Goal: Information Seeking & Learning: Learn about a topic

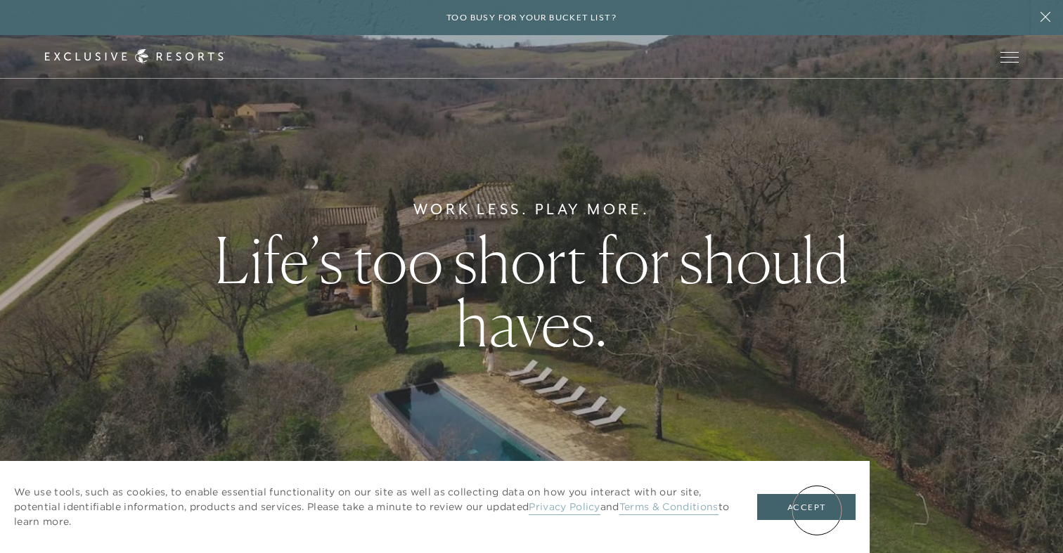
click at [817, 510] on button "Accept" at bounding box center [806, 507] width 98 height 27
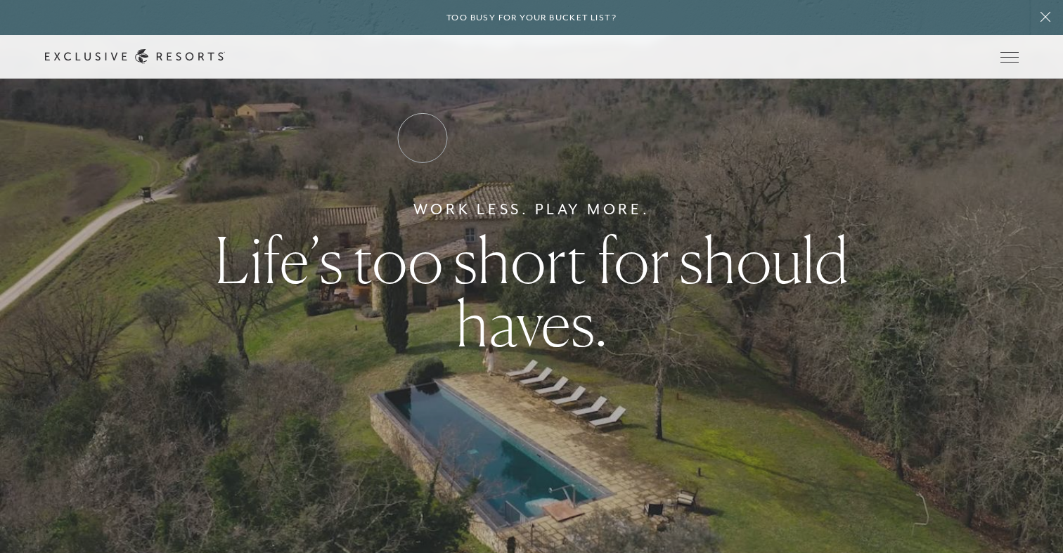
click at [0, 0] on link "Residence Collection" at bounding box center [0, 0] width 0 height 0
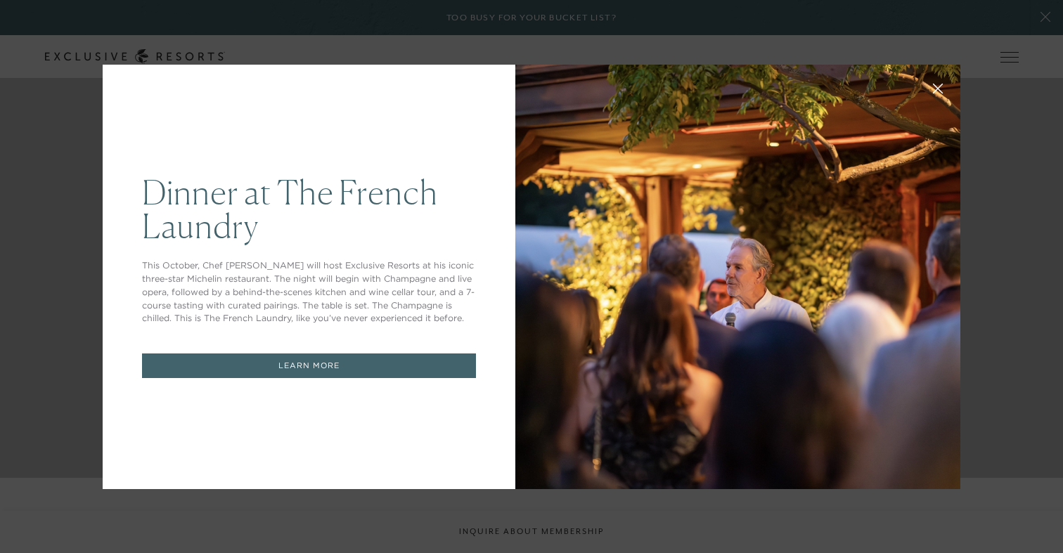
click at [969, 55] on div "Dinner at The [GEOGRAPHIC_DATA] This October, Chef [PERSON_NAME] will host Excl…" at bounding box center [531, 276] width 1063 height 553
click at [938, 85] on icon at bounding box center [938, 88] width 11 height 11
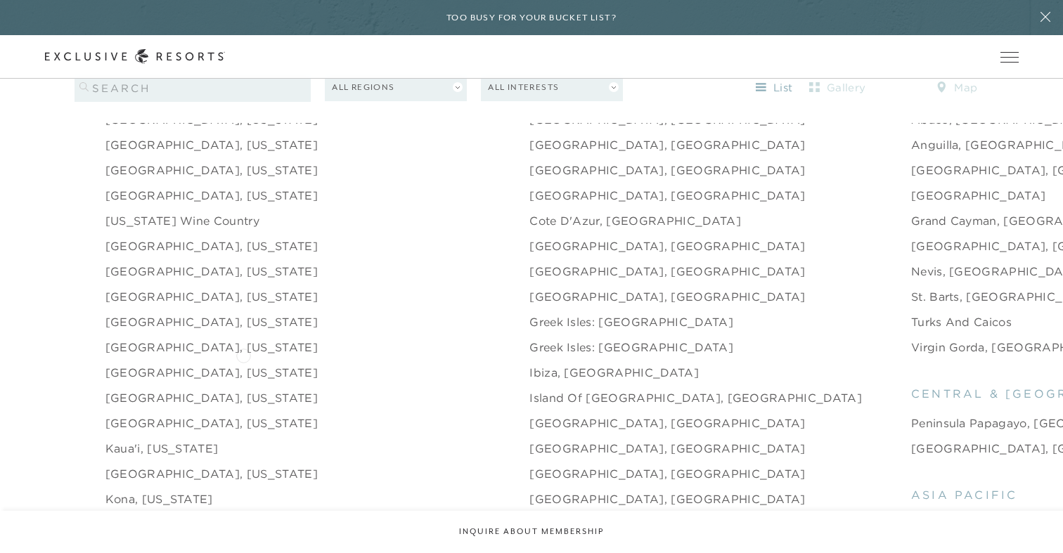
scroll to position [1486, 0]
click at [188, 413] on link "[GEOGRAPHIC_DATA], [US_STATE]" at bounding box center [211, 421] width 212 height 17
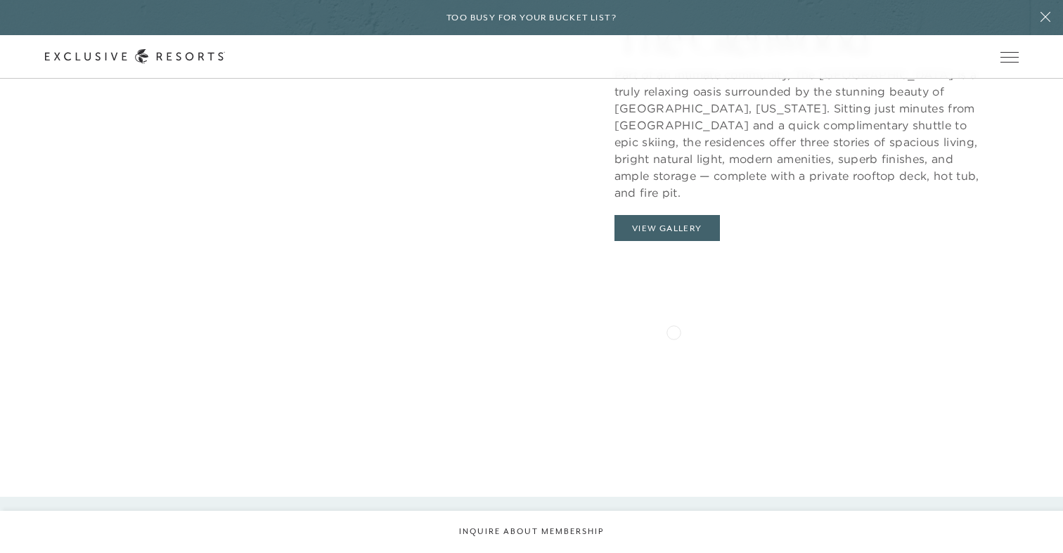
scroll to position [1531, 0]
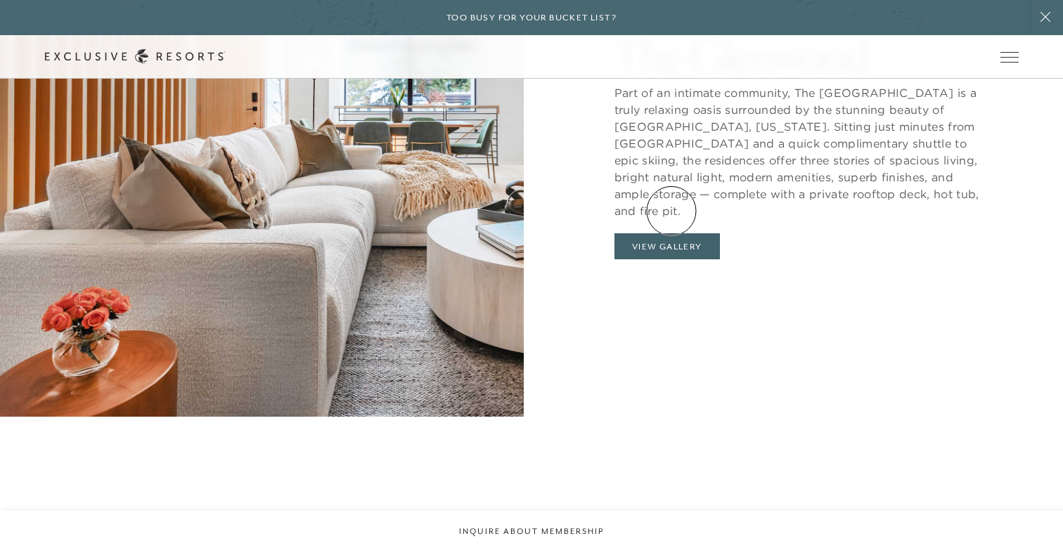
click at [671, 233] on button "View Gallery" at bounding box center [666, 246] width 105 height 27
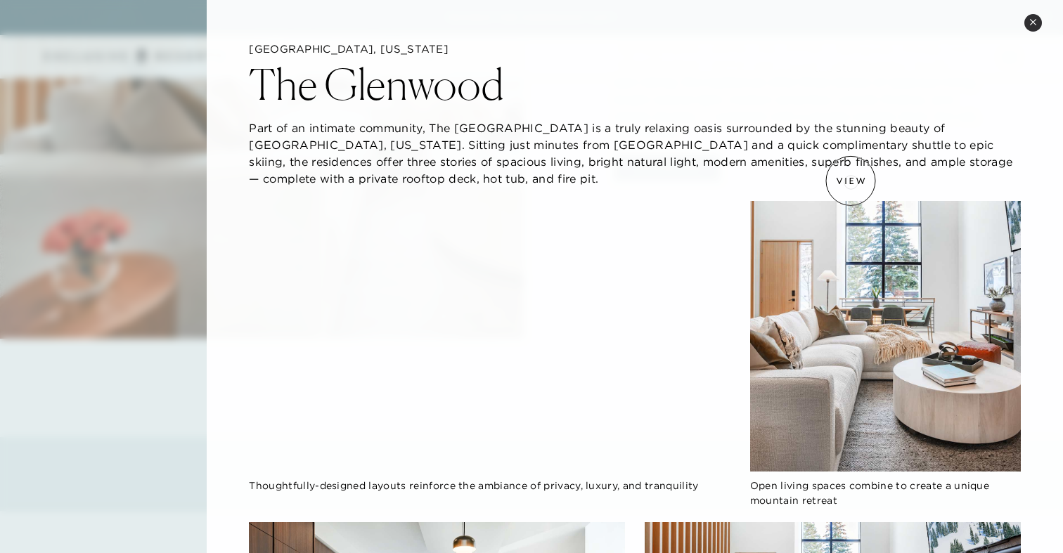
scroll to position [0, 0]
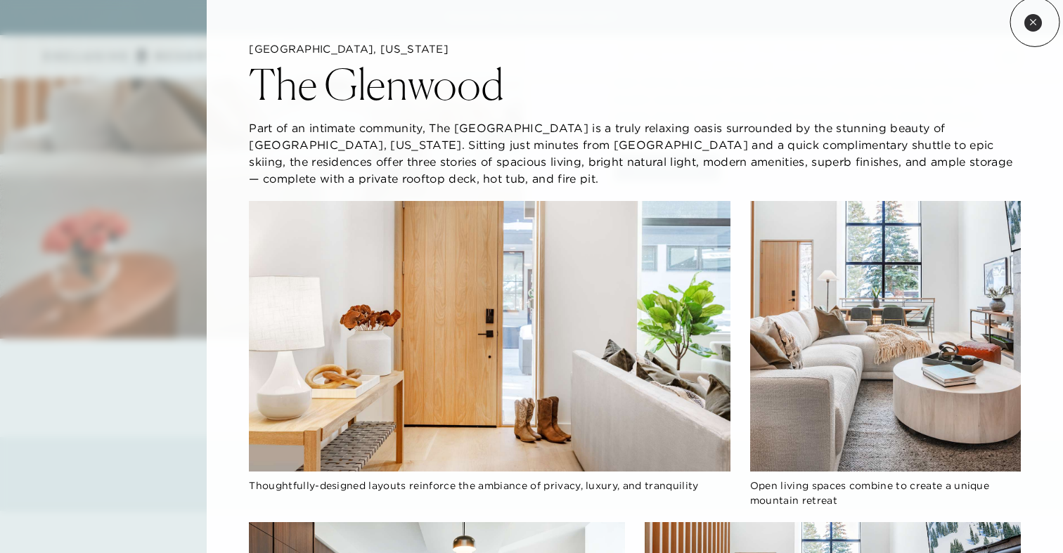
click at [1035, 22] on icon at bounding box center [1033, 22] width 8 height 8
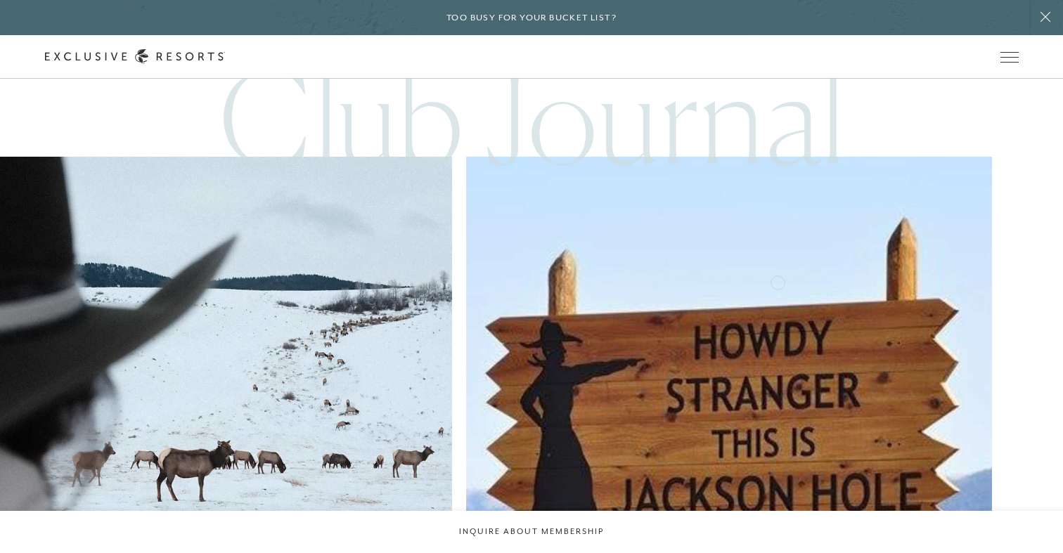
scroll to position [3408, 0]
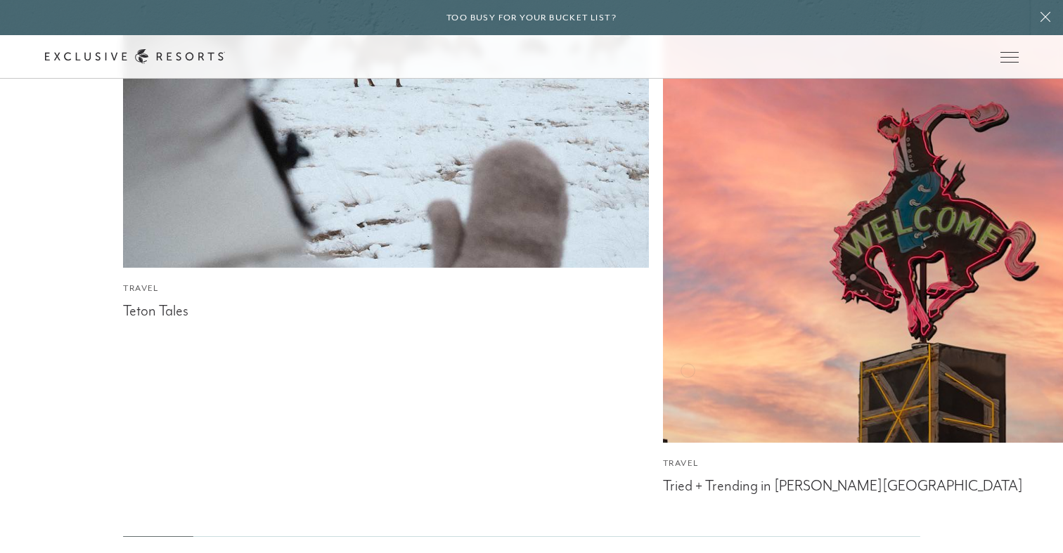
scroll to position [4418, 0]
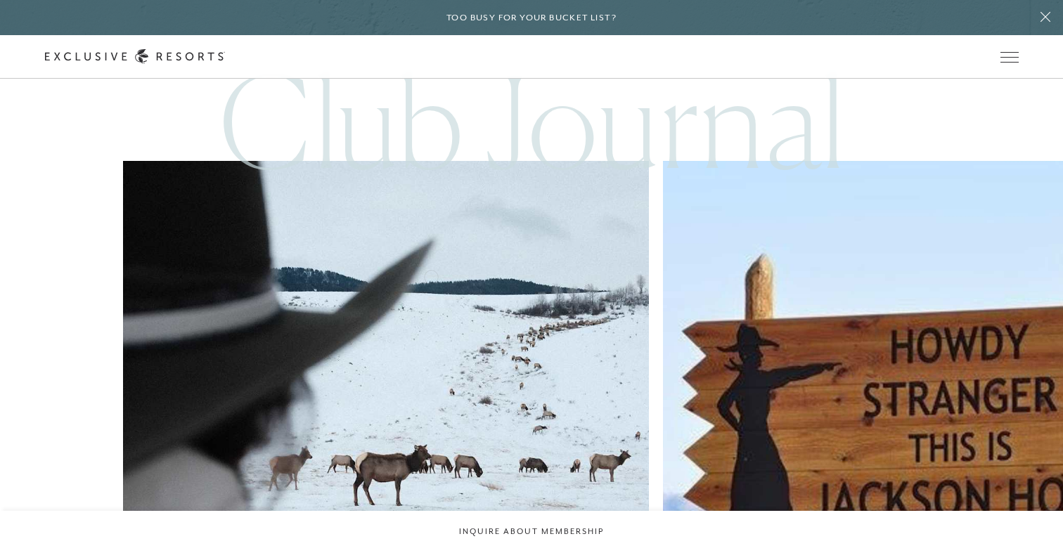
scroll to position [3400, 0]
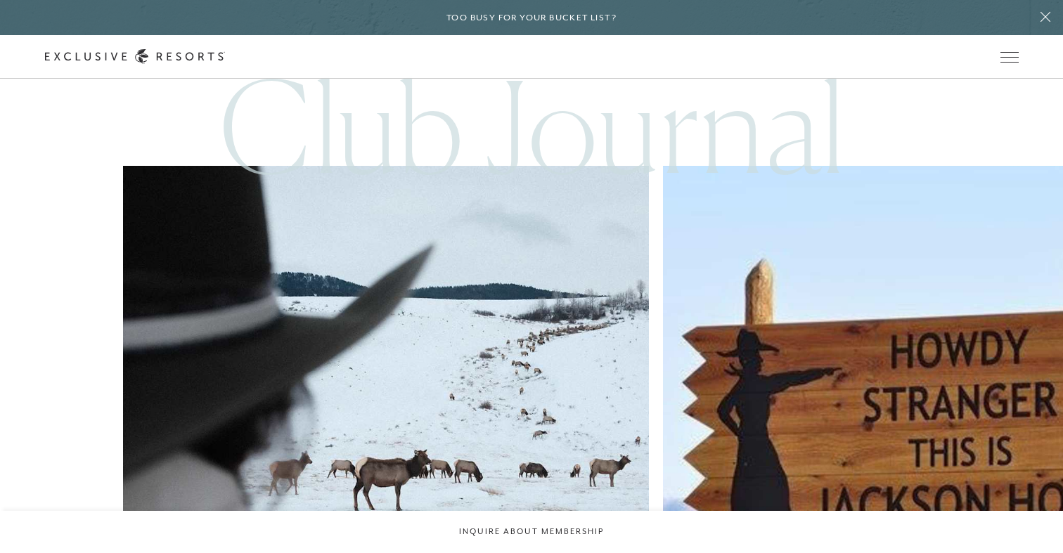
click at [274, 309] on img at bounding box center [386, 429] width 578 height 578
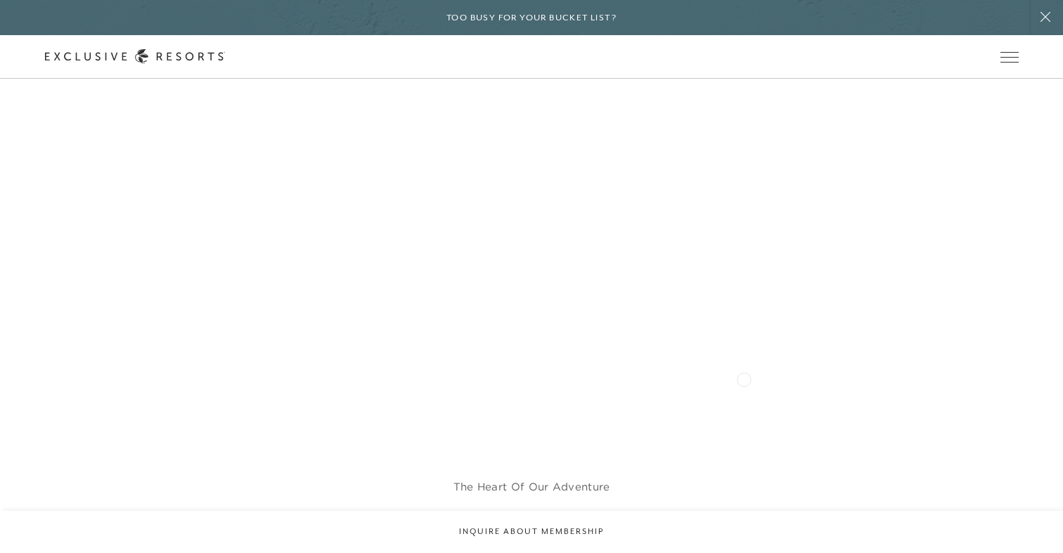
scroll to position [1928, 0]
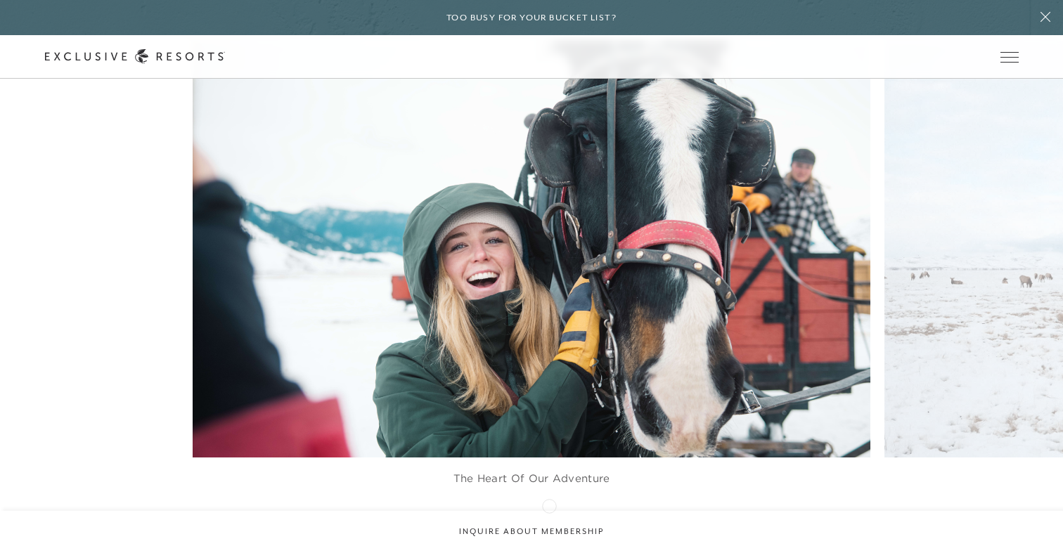
click at [549, 521] on icon at bounding box center [549, 524] width 29 height 6
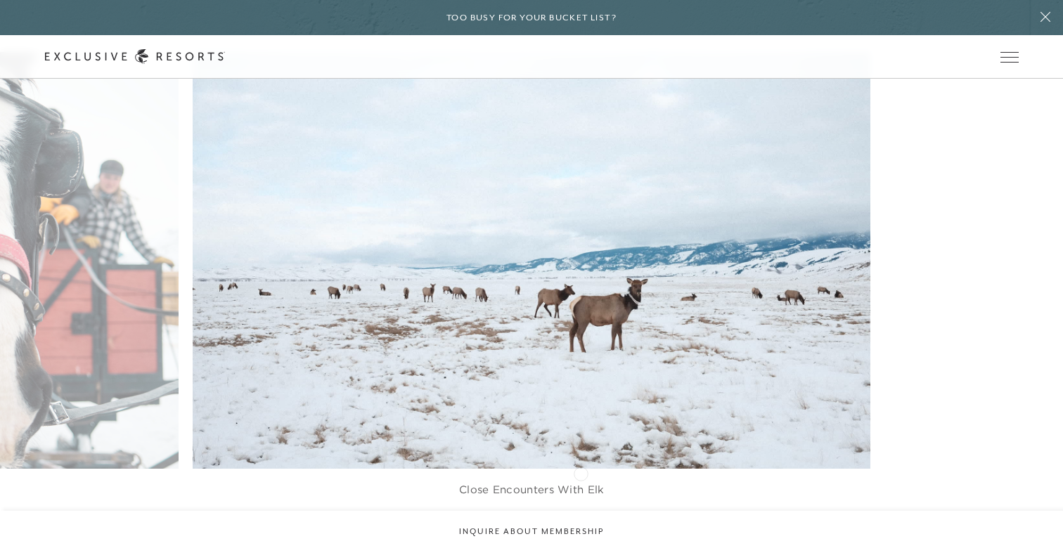
scroll to position [1898, 0]
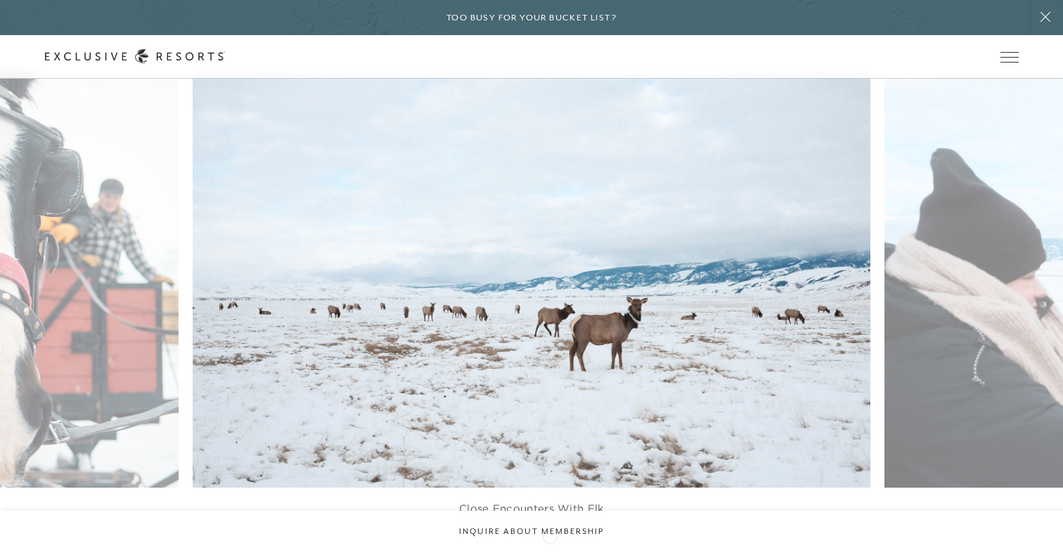
click at [550, 551] on icon at bounding box center [549, 553] width 29 height 5
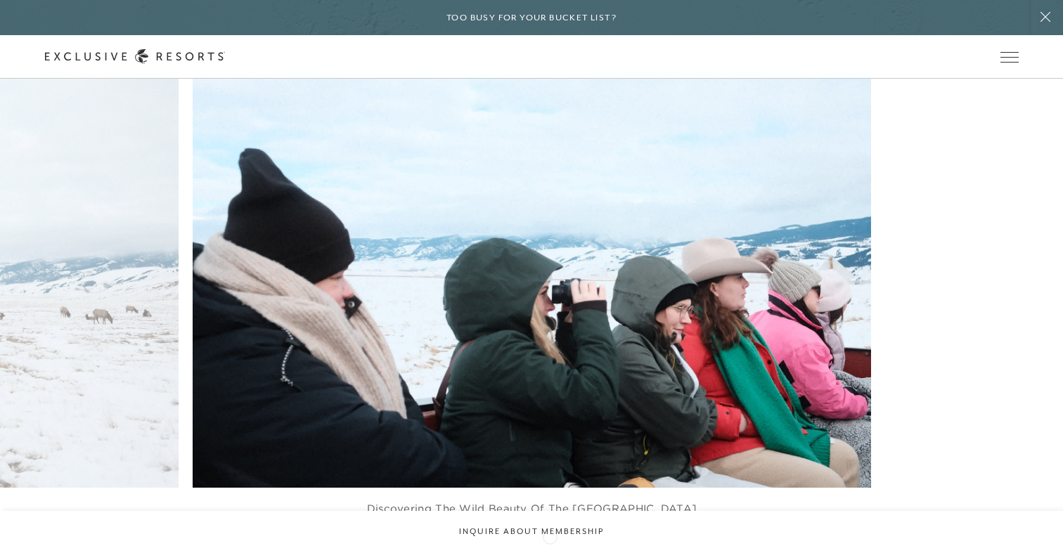
click at [550, 551] on icon at bounding box center [549, 553] width 29 height 5
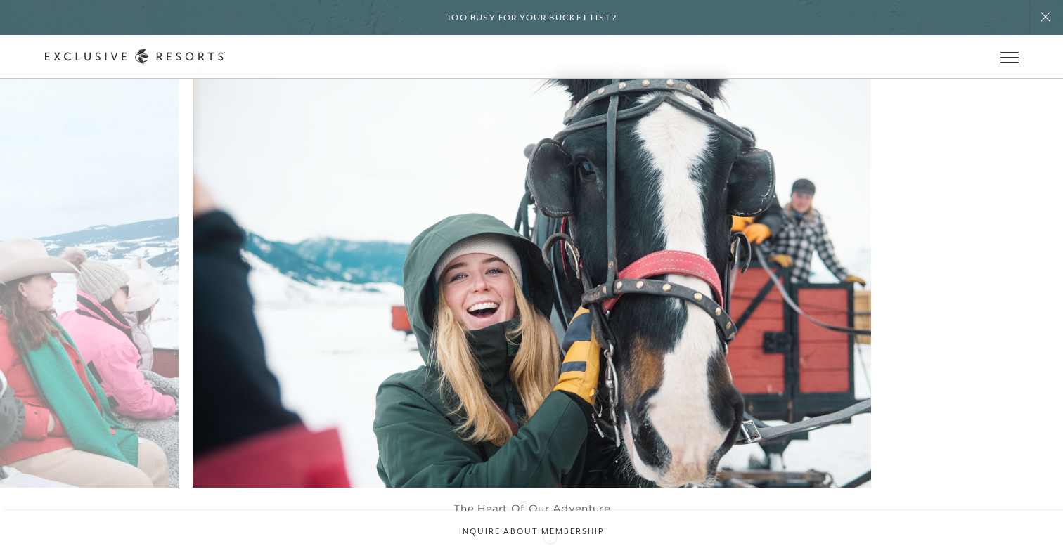
click at [550, 551] on icon at bounding box center [549, 553] width 29 height 5
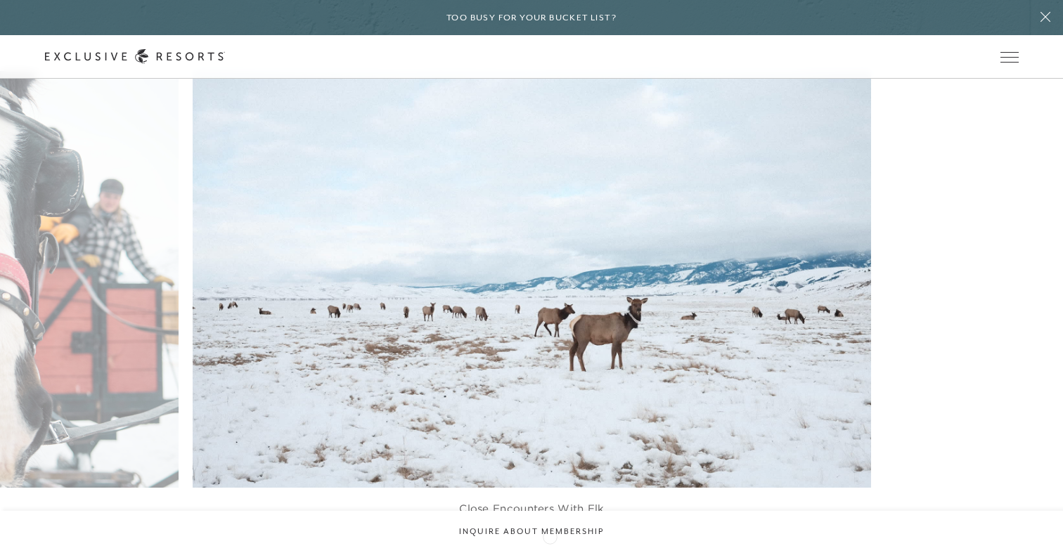
click at [550, 551] on icon at bounding box center [549, 553] width 29 height 5
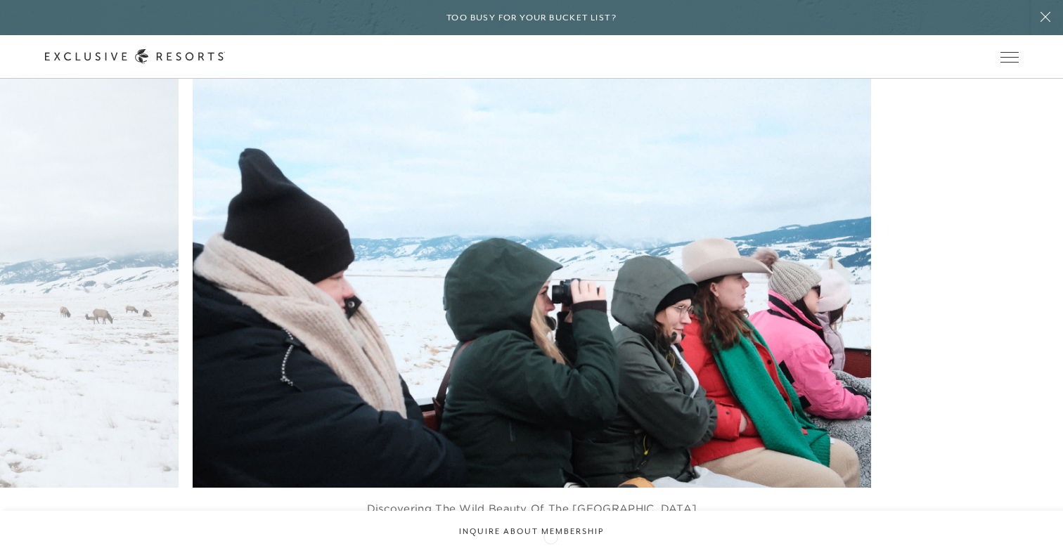
click at [550, 551] on icon at bounding box center [549, 553] width 29 height 5
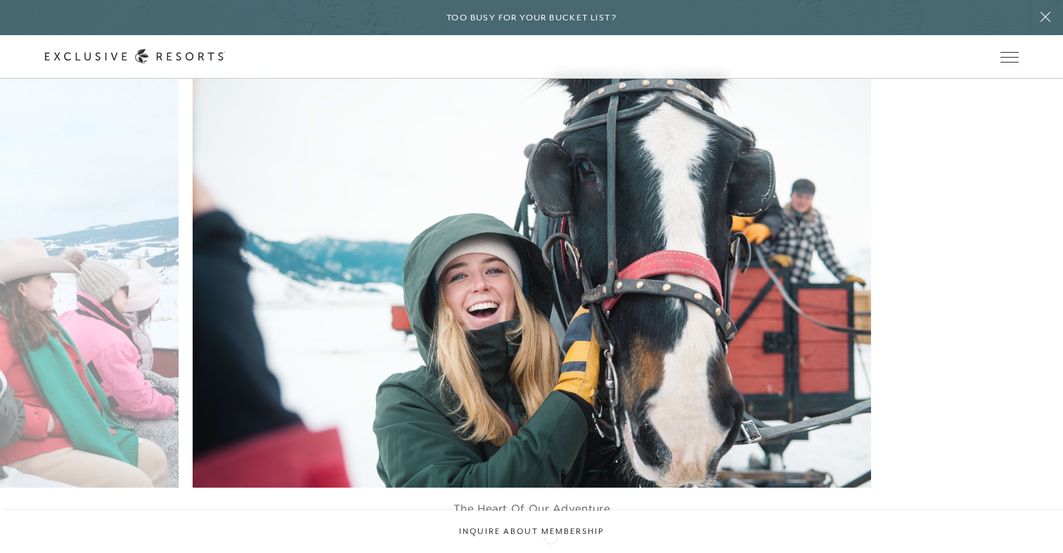
click at [550, 551] on icon at bounding box center [549, 553] width 29 height 5
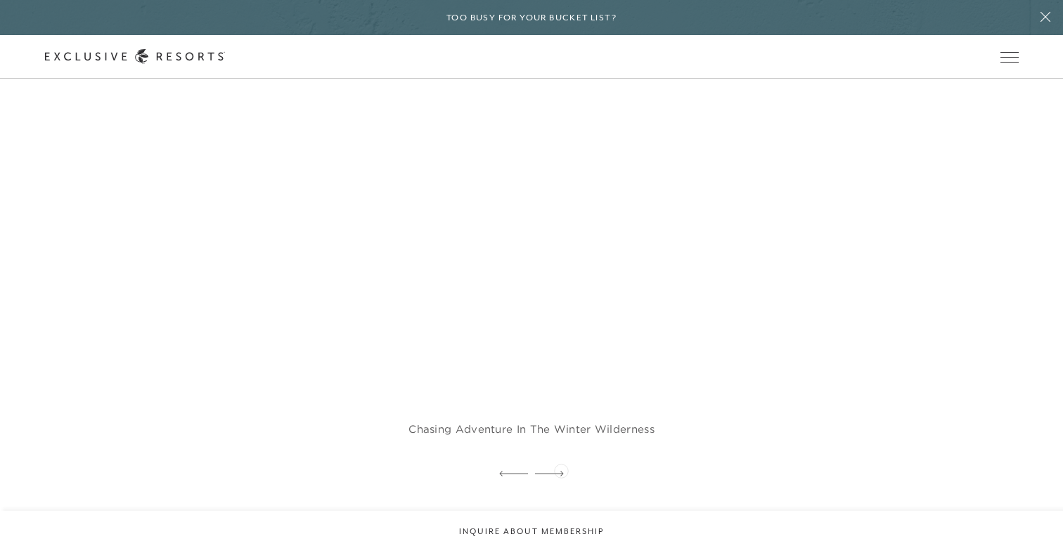
scroll to position [1169, 0]
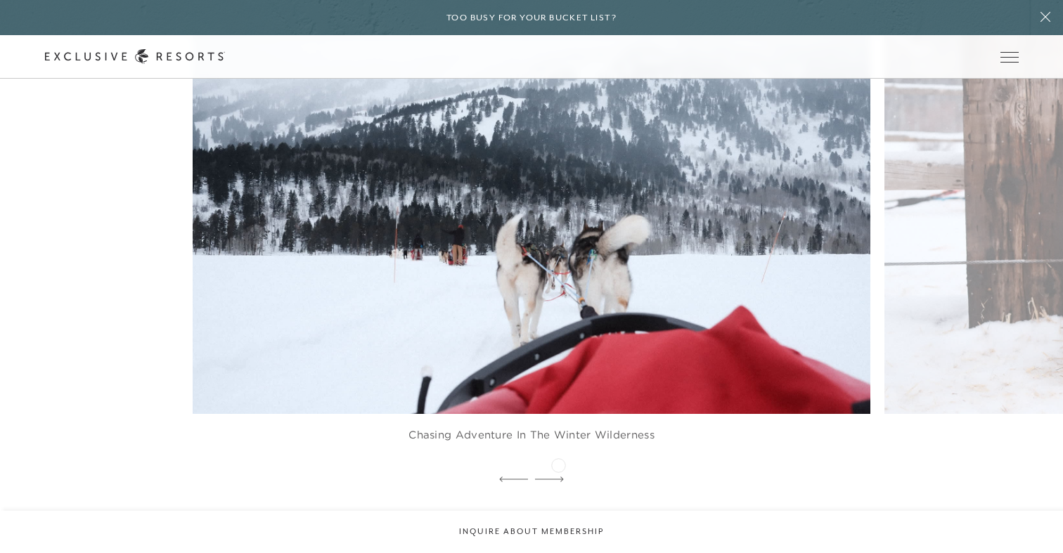
click at [558, 477] on icon at bounding box center [549, 480] width 29 height 6
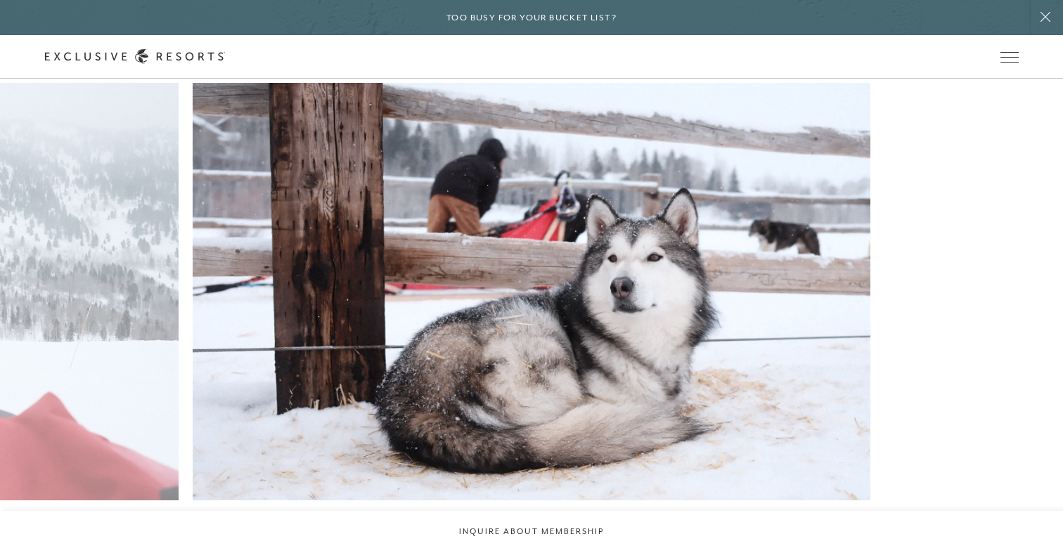
scroll to position [1082, 0]
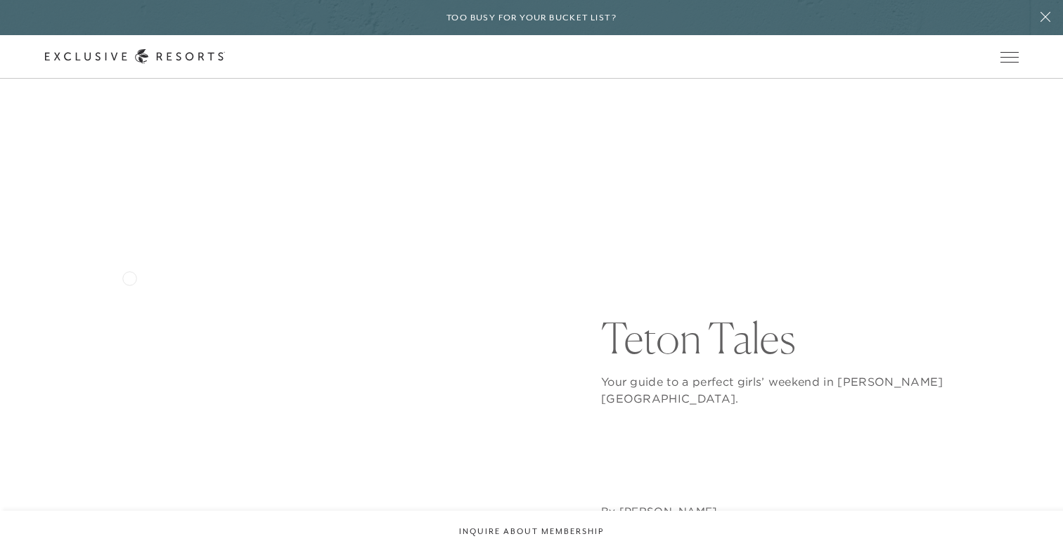
scroll to position [0, 0]
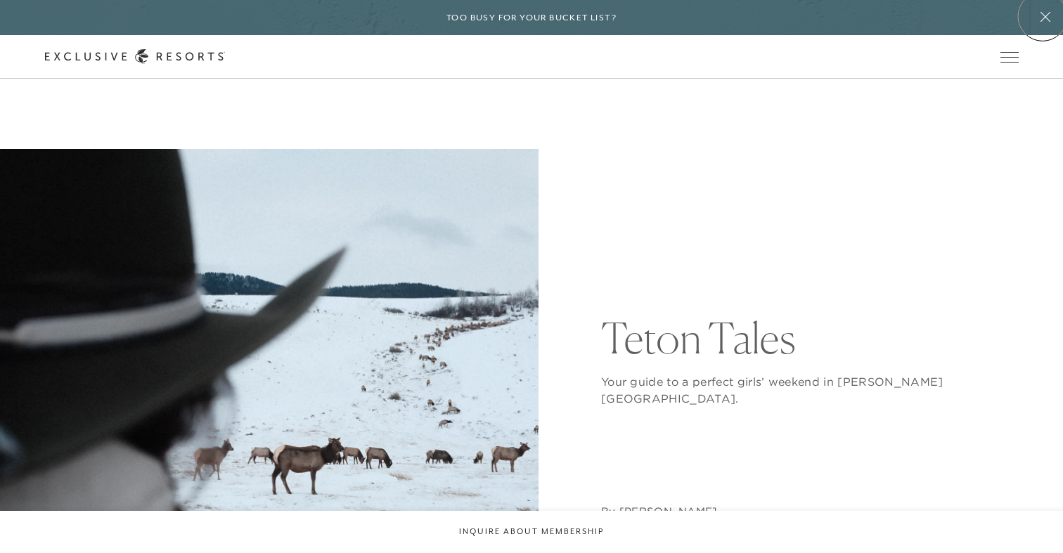
click at [1042, 17] on icon at bounding box center [1045, 16] width 27 height 11
